Goal: Task Accomplishment & Management: Manage account settings

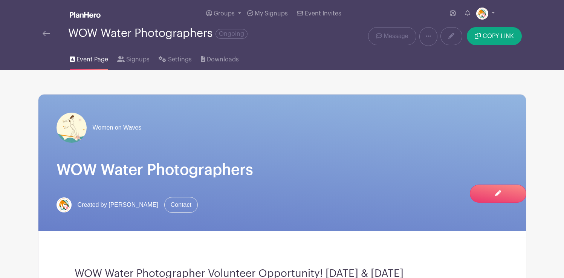
click at [47, 34] on img at bounding box center [47, 33] width 8 height 5
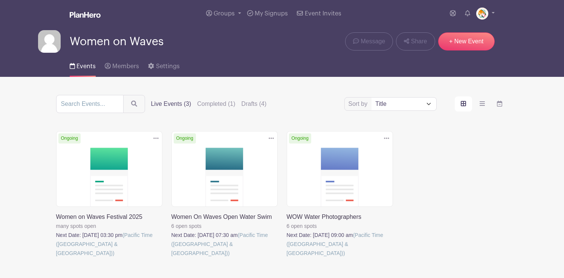
click at [56, 258] on link at bounding box center [56, 258] width 0 height 0
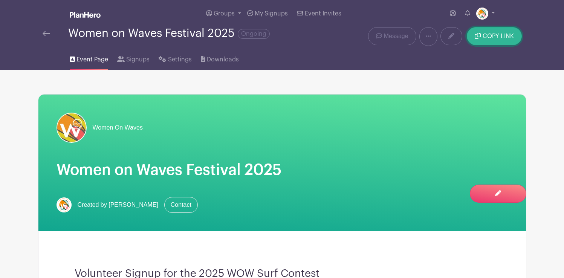
click at [497, 36] on span "COPY LINK" at bounding box center [497, 36] width 31 height 6
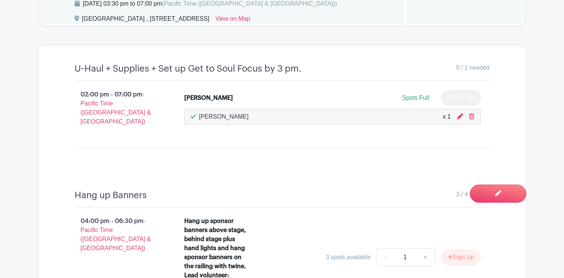
scroll to position [458, 0]
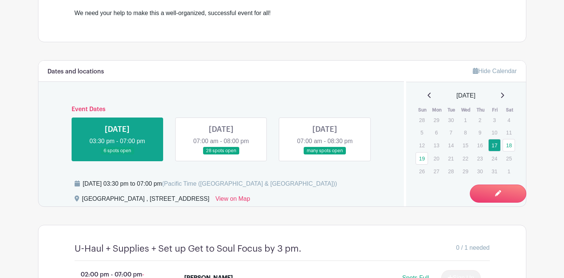
scroll to position [281, 0]
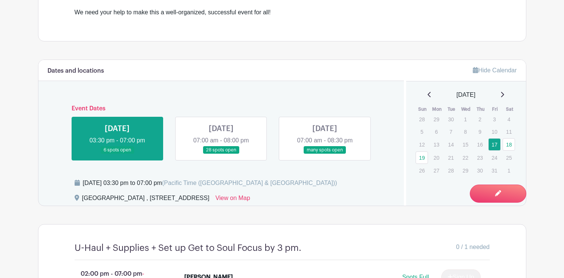
click at [221, 154] on link at bounding box center [221, 154] width 0 height 0
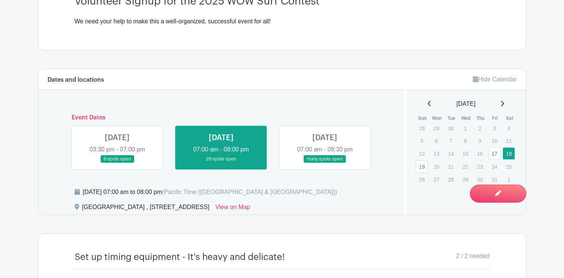
scroll to position [262, 0]
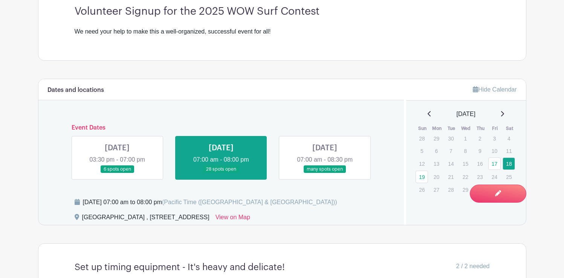
click at [325, 173] on link at bounding box center [325, 173] width 0 height 0
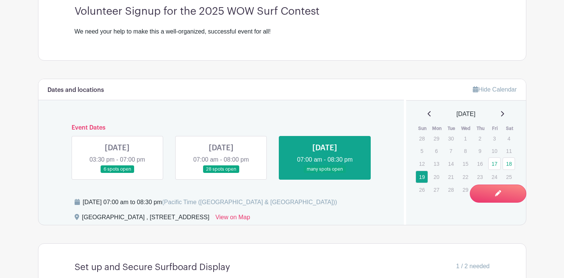
click at [325, 173] on link at bounding box center [325, 173] width 0 height 0
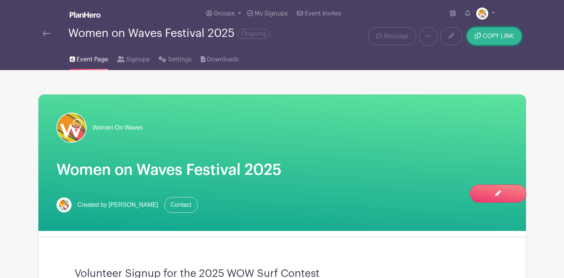
click at [495, 33] on span "COPY LINK" at bounding box center [497, 36] width 31 height 6
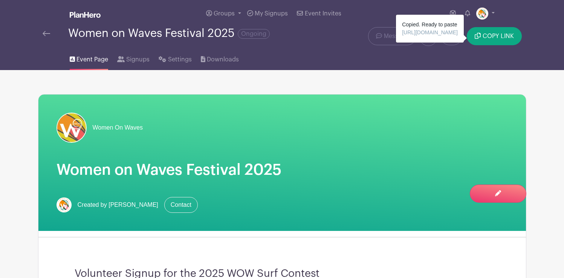
click at [48, 32] on img at bounding box center [47, 33] width 8 height 5
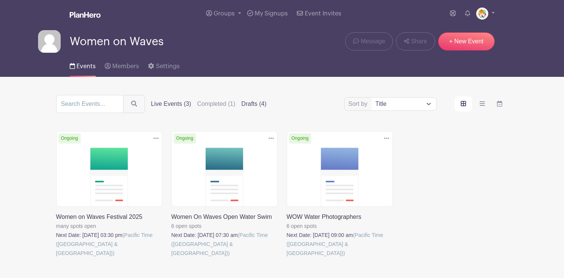
click at [241, 104] on label "Drafts (4)" at bounding box center [253, 103] width 25 height 9
click at [0, 0] on input "Drafts (4)" at bounding box center [0, 0] width 0 height 0
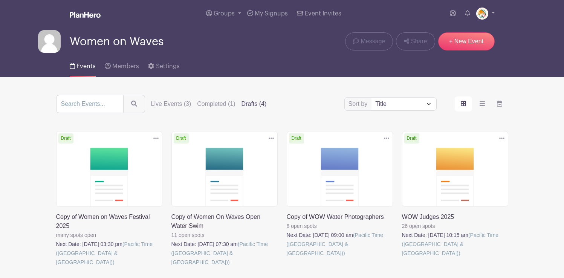
click at [402, 258] on link at bounding box center [402, 258] width 0 height 0
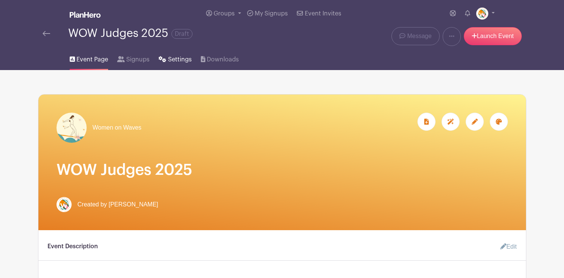
click at [183, 61] on span "Settings" at bounding box center [180, 59] width 24 height 9
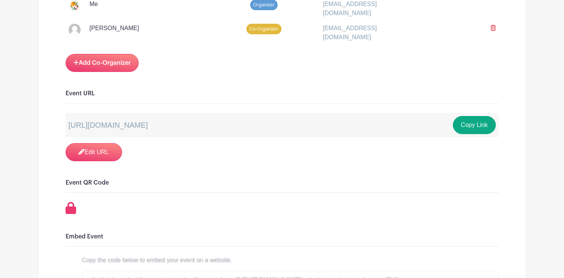
scroll to position [667, 0]
click at [111, 66] on link "Add Co-Organizer" at bounding box center [102, 63] width 73 height 18
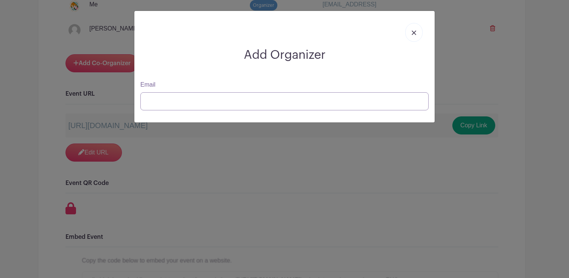
click at [171, 97] on input "Email" at bounding box center [284, 101] width 288 height 18
type input "r"
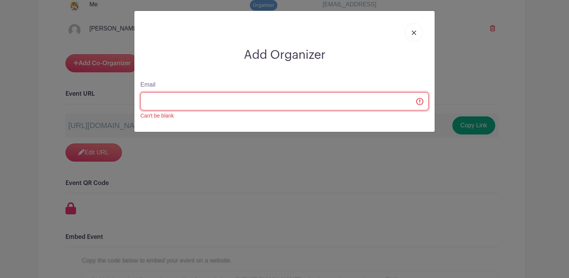
click at [154, 101] on input "Email" at bounding box center [284, 101] width 288 height 18
paste input "[EMAIL_ADDRESS][DOMAIN_NAME]"
type input "[EMAIL_ADDRESS][DOMAIN_NAME]"
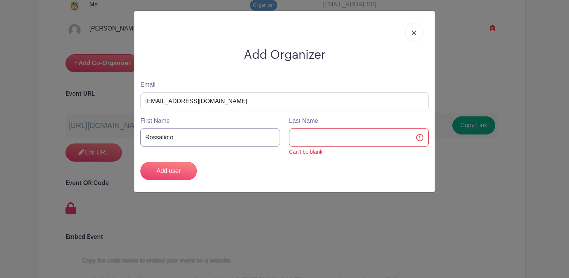
click at [177, 135] on input "Rossalioto" at bounding box center [210, 137] width 140 height 18
type input "[PERSON_NAME]"
click at [300, 139] on input "Last Name" at bounding box center [359, 137] width 140 height 18
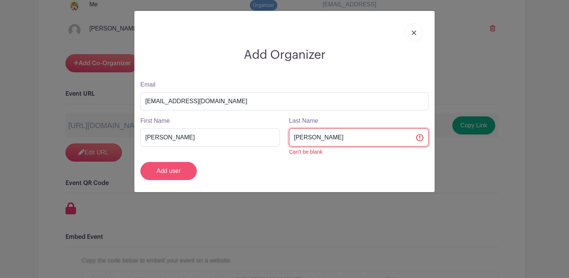
type input "[PERSON_NAME]"
click at [178, 169] on input "Add user" at bounding box center [168, 171] width 56 height 18
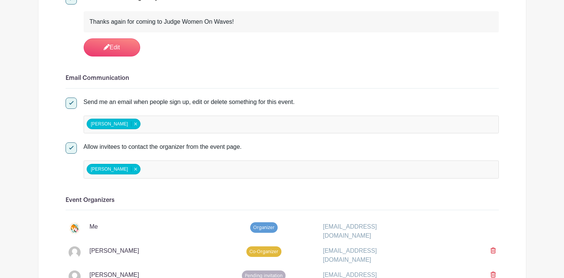
scroll to position [427, 0]
